Goal: Find specific page/section: Find specific page/section

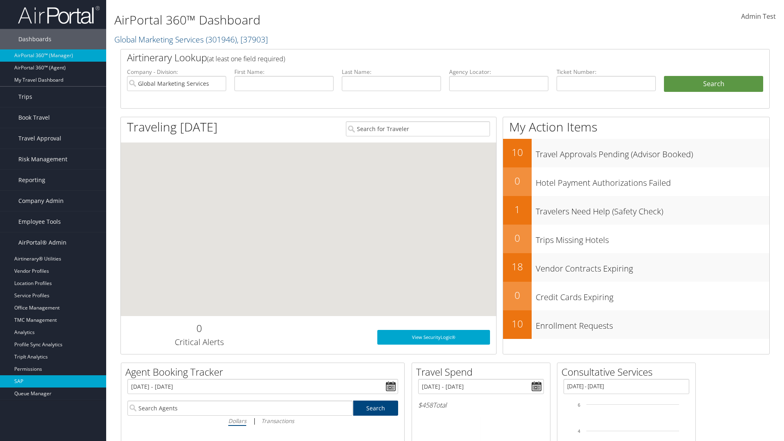
click at [53, 381] on link "SAP" at bounding box center [53, 381] width 106 height 12
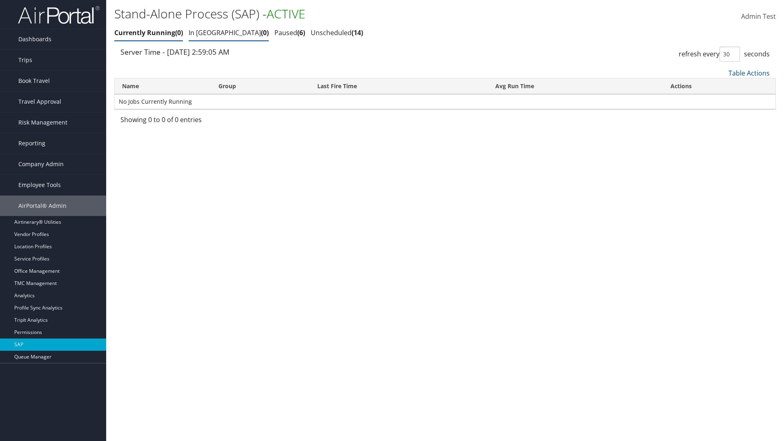
click at [205, 33] on link "In Queue 0" at bounding box center [229, 32] width 80 height 9
